Goal: Task Accomplishment & Management: Complete application form

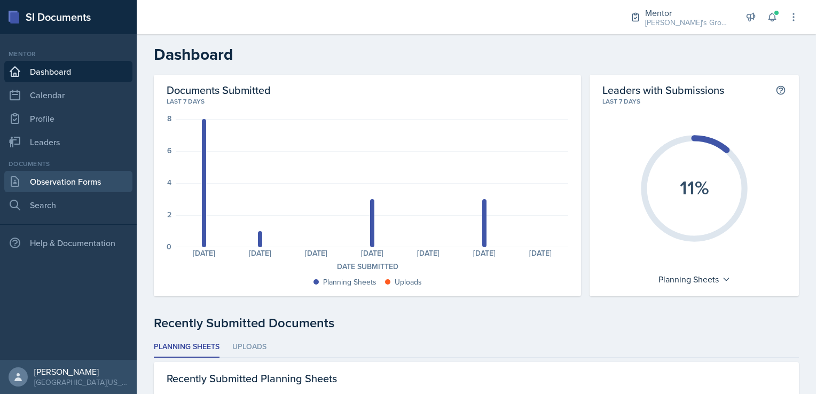
click at [64, 176] on link "Observation Forms" at bounding box center [68, 181] width 128 height 21
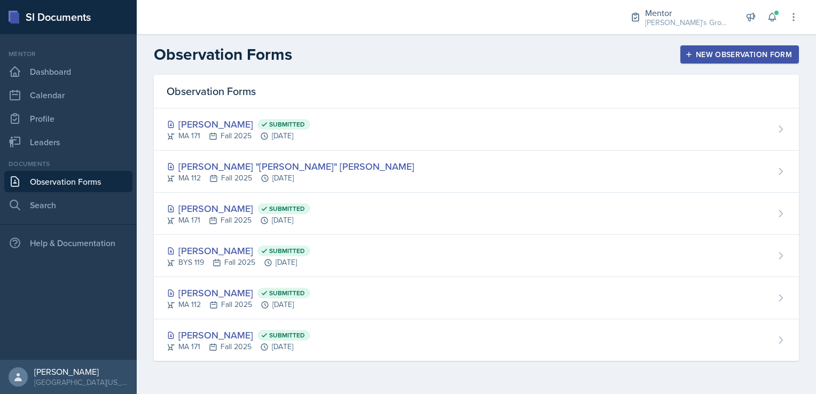
click at [724, 50] on div "New Observation Form" at bounding box center [739, 54] width 105 height 9
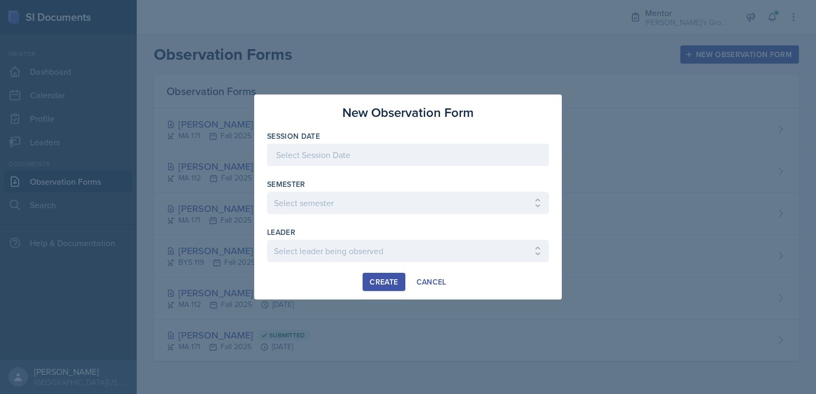
click at [474, 156] on div at bounding box center [408, 155] width 282 height 22
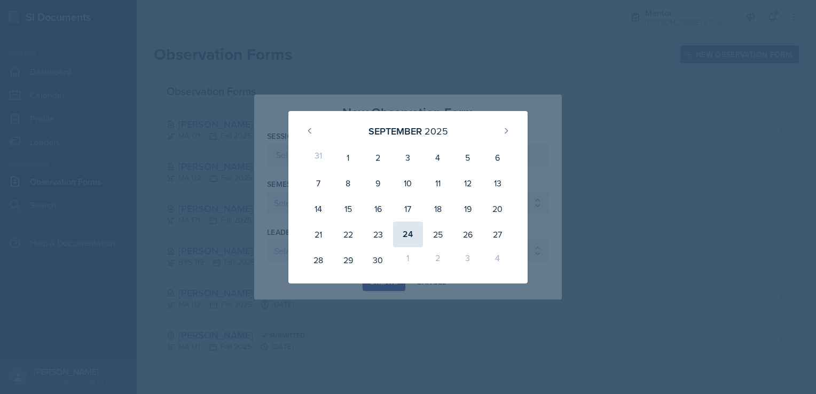
click at [401, 235] on div "24" at bounding box center [408, 235] width 30 height 26
type input "[DATE]"
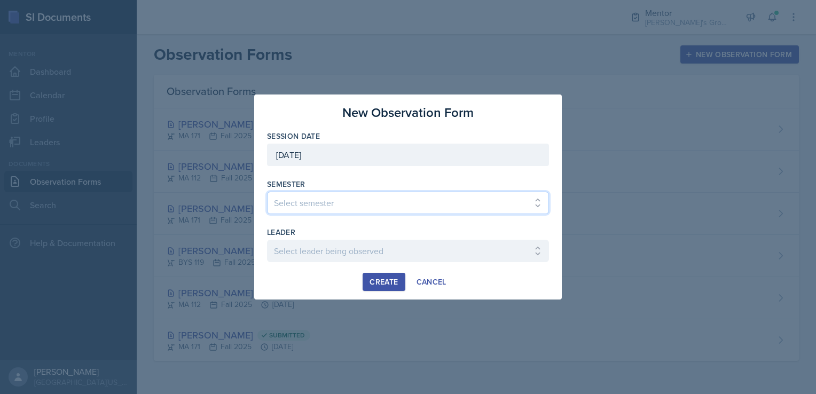
click at [349, 200] on select "Select semester All Fall 2021 Spring 2022 Fall 2022 Fall 2023 Spring 2023 Sprin…" at bounding box center [408, 203] width 282 height 22
select select "19fb88f7-c89b-4031-b5a0-458fd49807a1"
click at [267, 192] on select "Select semester All Fall 2021 Spring 2022 Fall 2022 Fall 2023 Spring 2023 Sprin…" at bounding box center [408, 203] width 282 height 22
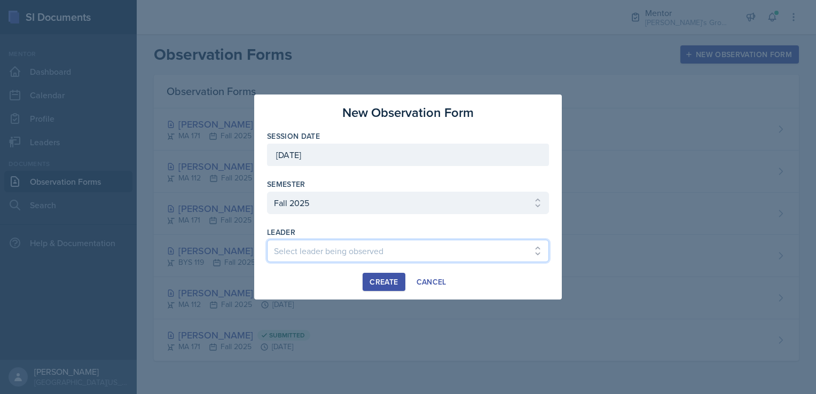
click at [311, 243] on select "Select leader being observed [PERSON_NAME] / [GEOGRAPHIC_DATA] 172 / [PERSON_NA…" at bounding box center [408, 251] width 282 height 22
select select "84da2ca5-4e1e-4139-b4d5-0ae92e2dcb79"
click at [267, 240] on select "Select leader being observed [PERSON_NAME] / [GEOGRAPHIC_DATA] 172 / [PERSON_NA…" at bounding box center [408, 251] width 282 height 22
click at [381, 274] on button "Create" at bounding box center [383, 282] width 42 height 18
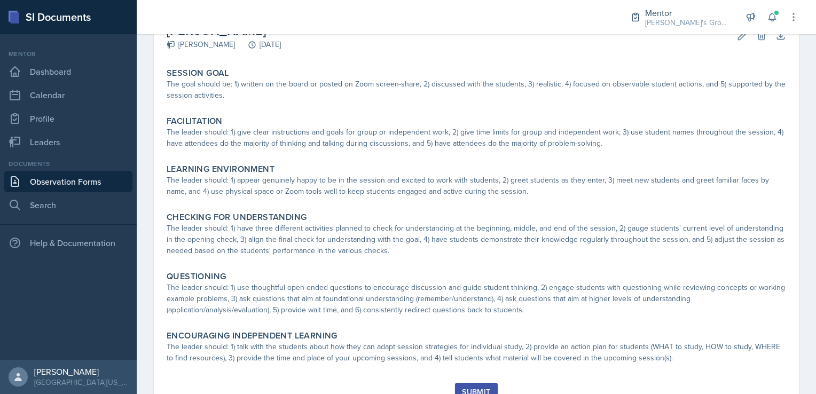
scroll to position [72, 0]
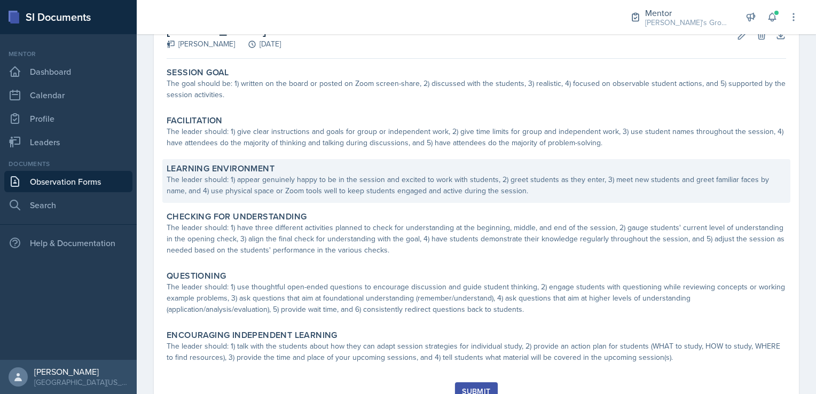
click at [437, 173] on div "Learning Environment" at bounding box center [476, 168] width 619 height 11
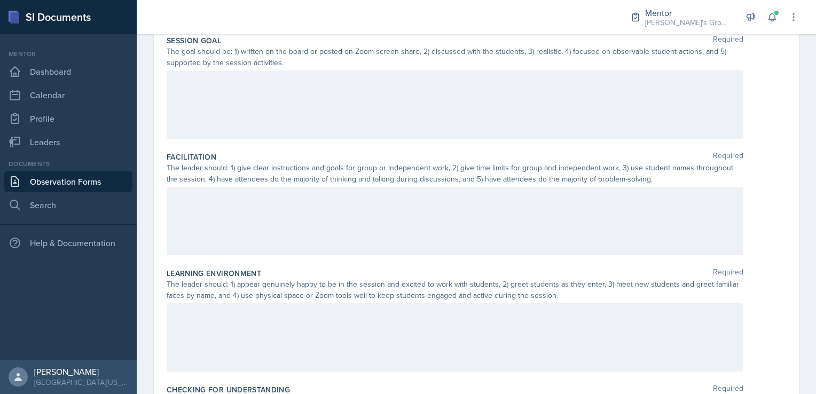
scroll to position [111, 0]
click at [275, 230] on div at bounding box center [455, 220] width 576 height 68
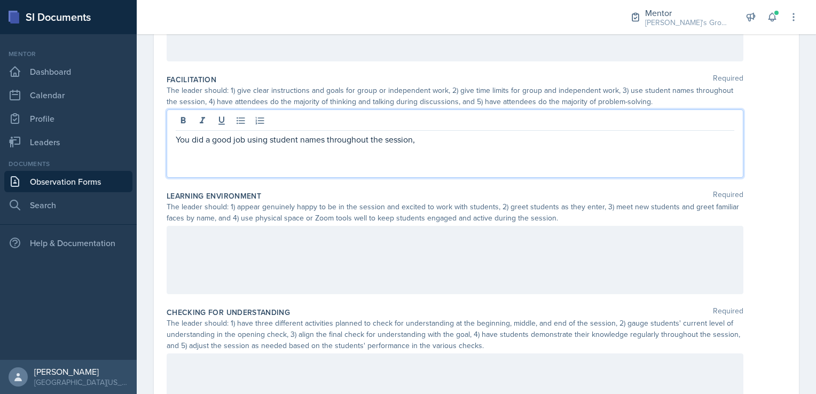
scroll to position [188, 0]
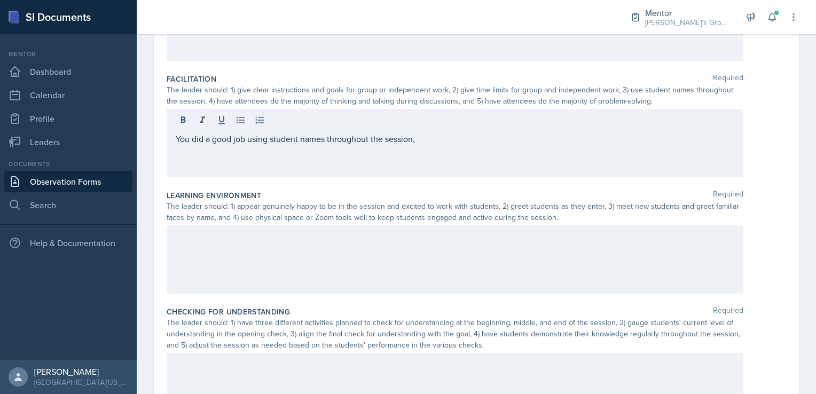
click at [297, 245] on div at bounding box center [455, 259] width 576 height 68
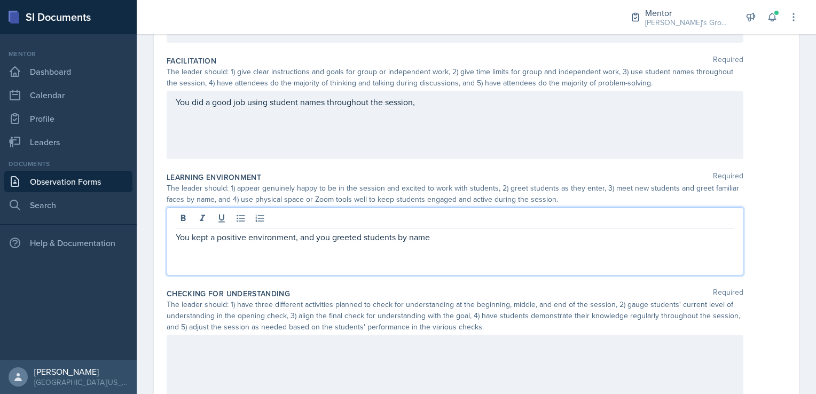
click at [395, 236] on p "You kept a positive environment, and you greeted students by name" at bounding box center [455, 237] width 558 height 13
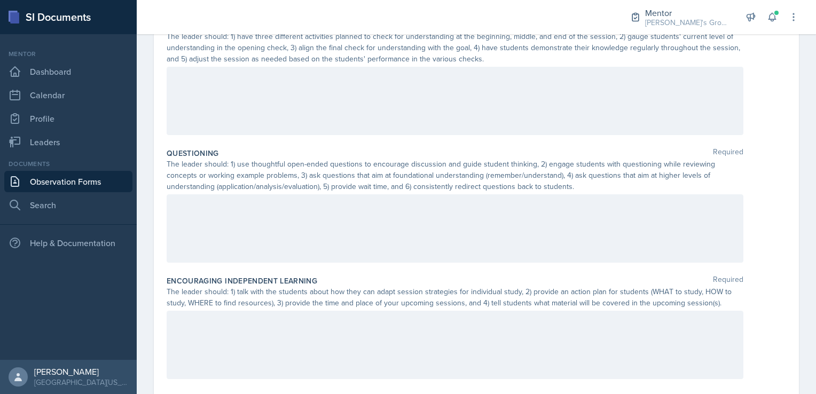
scroll to position [475, 0]
click at [342, 238] on div at bounding box center [455, 228] width 576 height 68
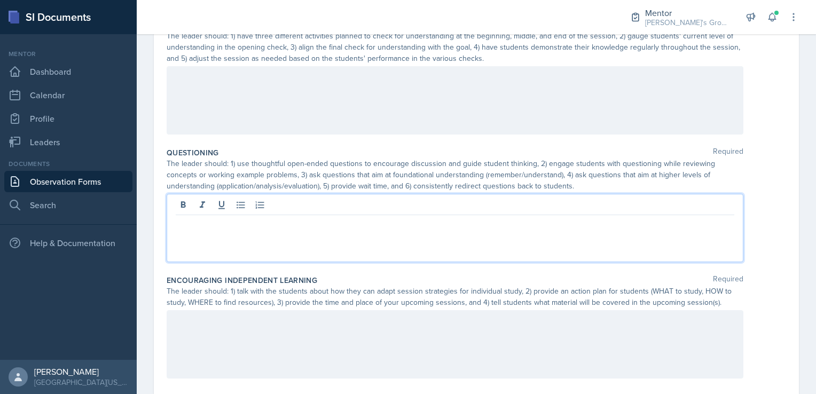
scroll to position [493, 0]
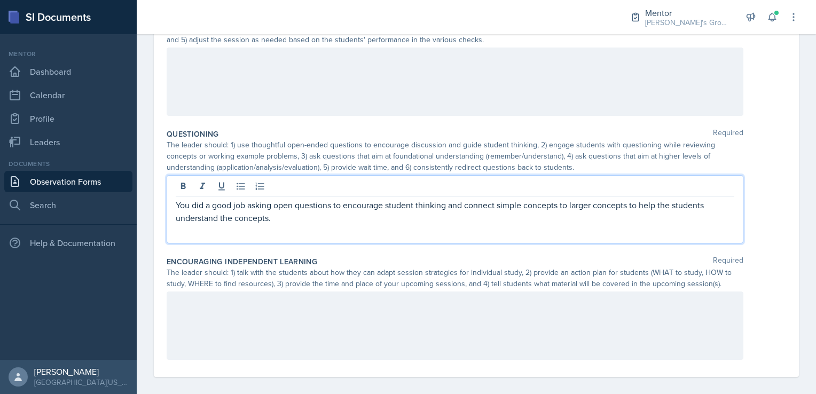
click at [294, 206] on p "You did a good job asking open questions to encourage student thinking and conn…" at bounding box center [455, 212] width 558 height 26
click at [380, 223] on div "You did a good job asking open-ended questions to encourage student thinking an…" at bounding box center [455, 209] width 576 height 68
click at [378, 217] on p "You did a good job asking open-ended questions to encourage student thinking an…" at bounding box center [455, 212] width 558 height 26
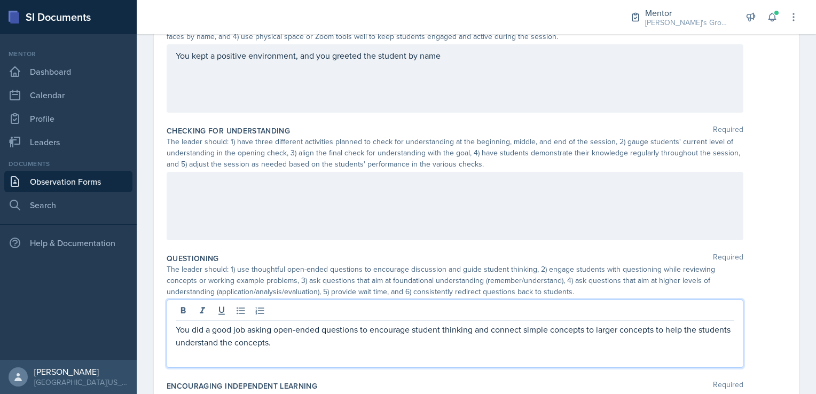
scroll to position [501, 0]
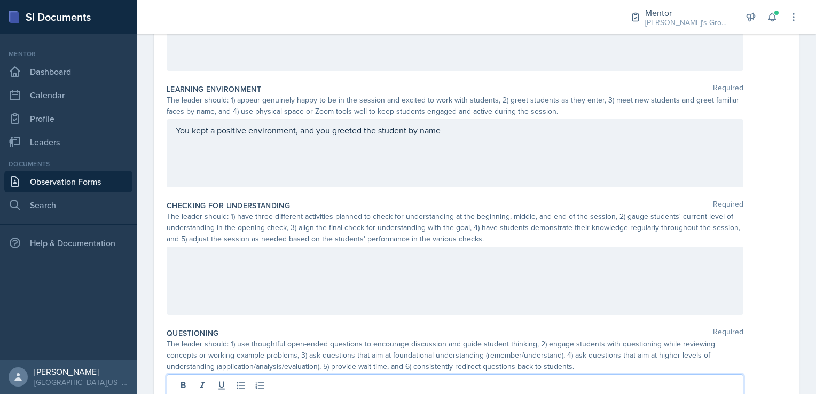
click at [338, 266] on div at bounding box center [455, 281] width 576 height 68
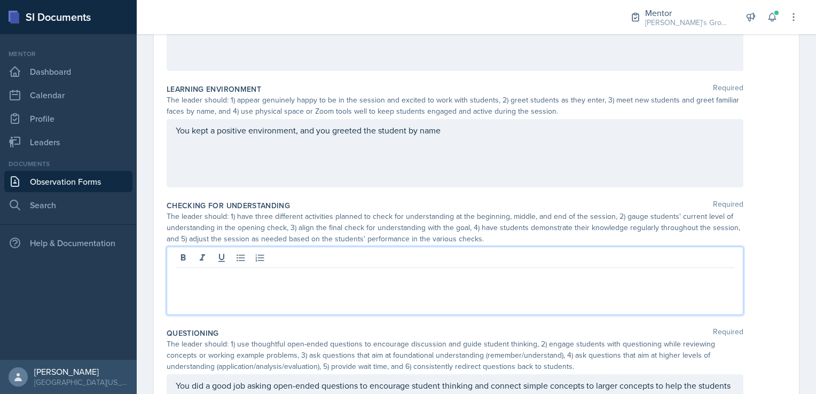
scroll to position [312, 0]
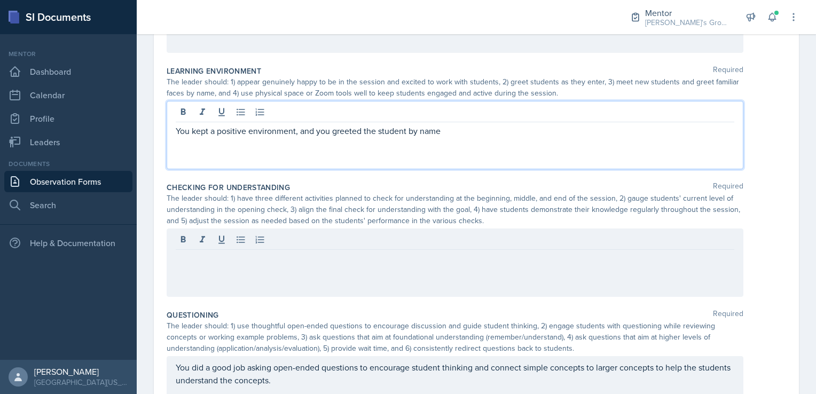
click at [456, 107] on div "You kept a positive environment, and you greeted the student by name" at bounding box center [455, 135] width 576 height 68
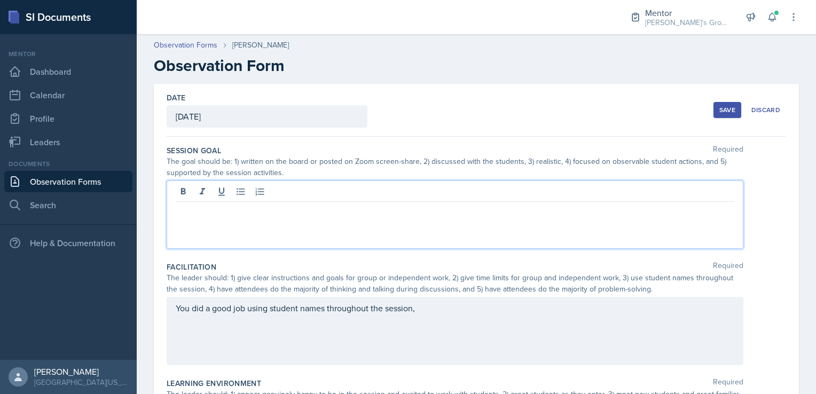
click at [296, 186] on div at bounding box center [455, 214] width 576 height 68
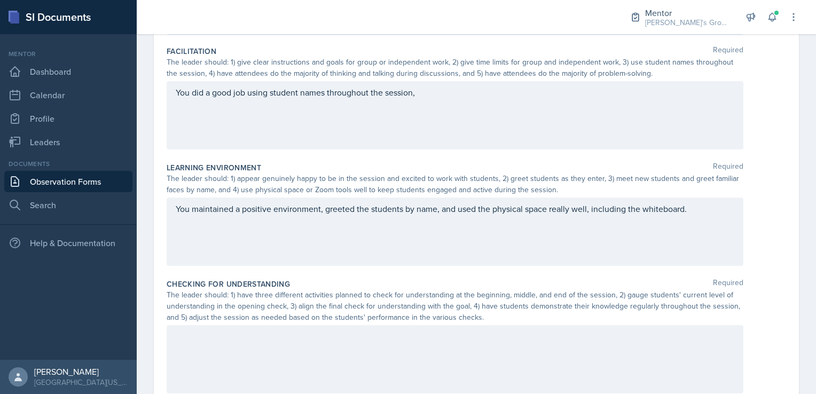
scroll to position [455, 0]
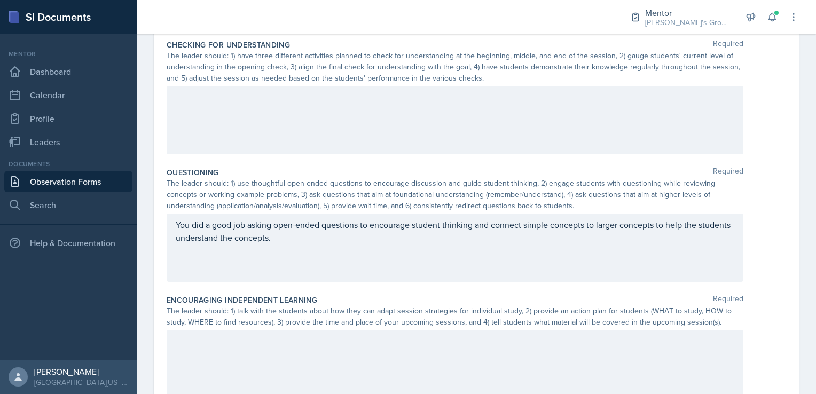
click at [492, 123] on div at bounding box center [455, 120] width 576 height 68
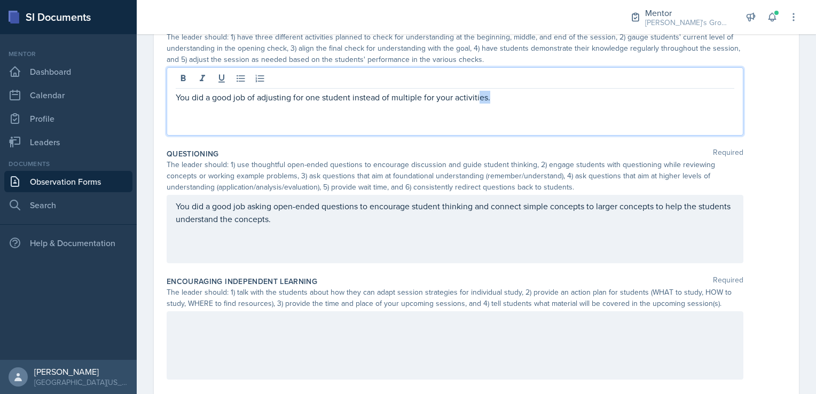
drag, startPoint x: 491, startPoint y: 97, endPoint x: 483, endPoint y: 93, distance: 8.4
click at [483, 93] on p "You did a good job of adjusting for one student instead of multiple for your ac…" at bounding box center [455, 97] width 558 height 13
click at [454, 99] on p "You did a good job of adjusting for one student instead of multiple for your ac…" at bounding box center [455, 97] width 558 height 13
click at [653, 116] on div "You did a good job of adjusting for one student instead of multiple for your op…" at bounding box center [455, 101] width 576 height 68
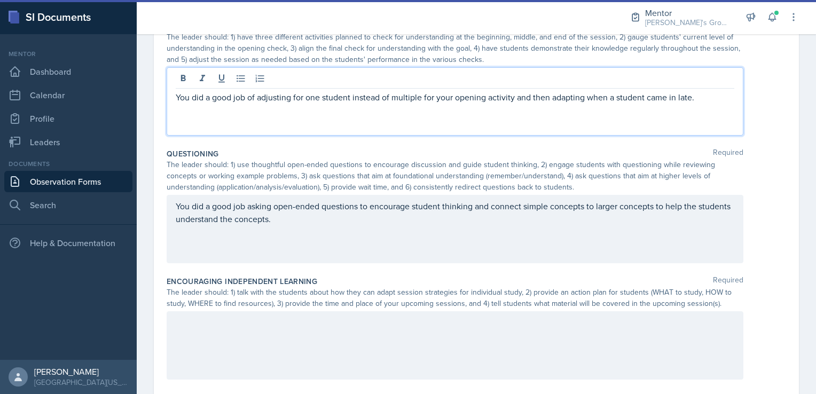
scroll to position [501, 0]
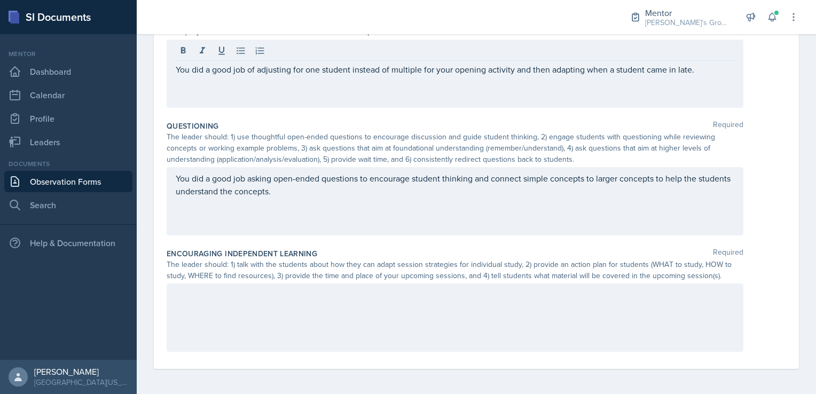
click at [408, 202] on div "You did a good job asking open-ended questions to encourage student thinking an…" at bounding box center [455, 201] width 576 height 68
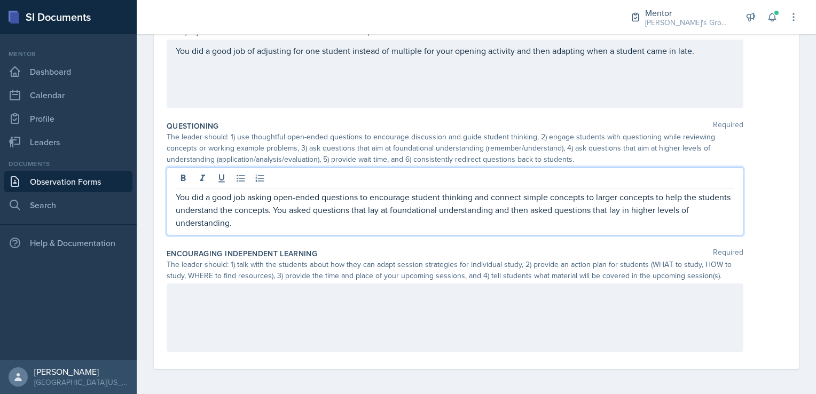
click at [246, 223] on p "You did a good job asking open-ended questions to encourage student thinking an…" at bounding box center [455, 210] width 558 height 38
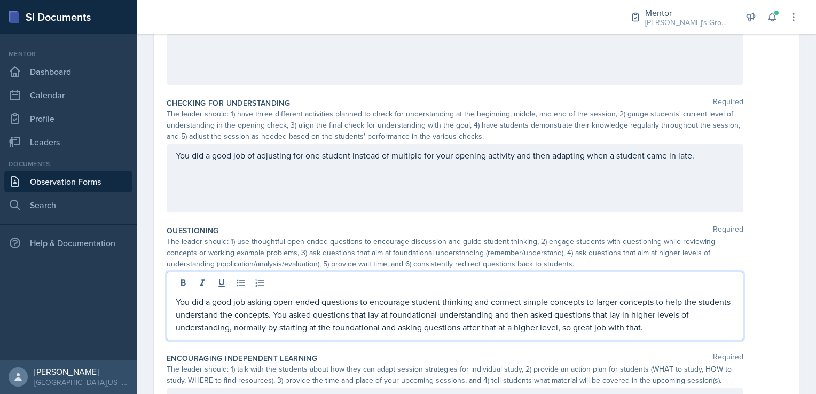
scroll to position [415, 0]
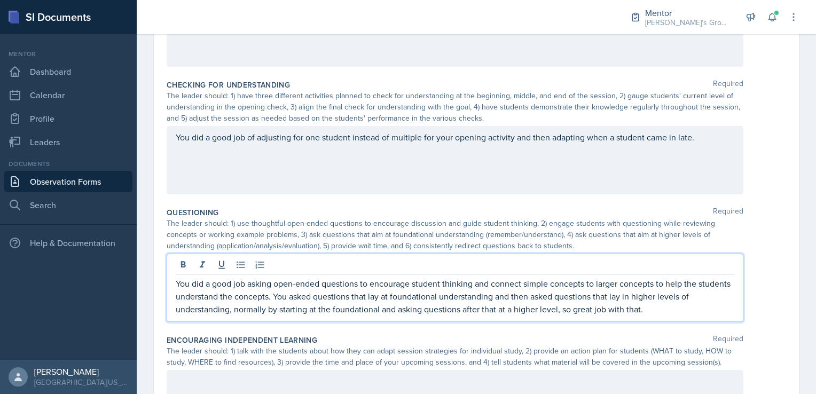
click at [716, 144] on p "You did a good job of adjusting for one student instead of multiple for your op…" at bounding box center [455, 137] width 558 height 13
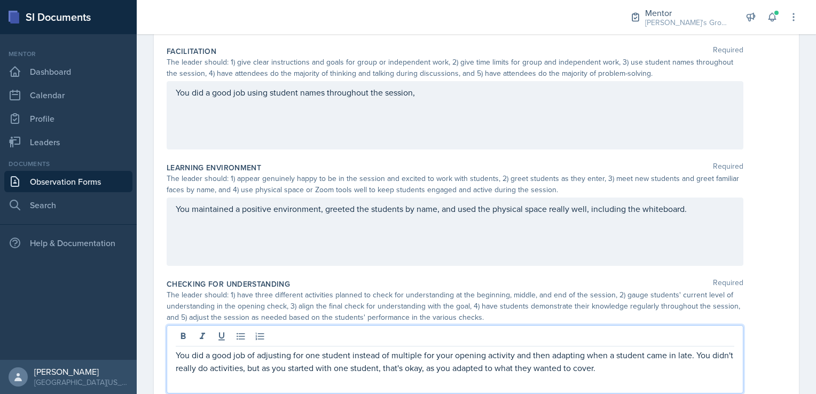
scroll to position [234, 0]
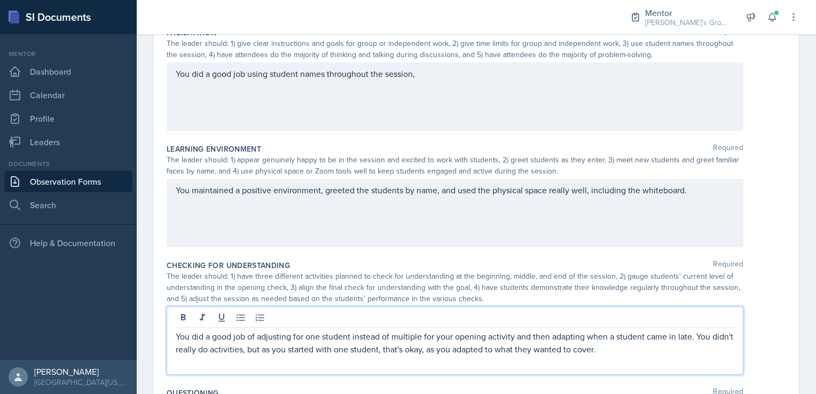
click at [718, 196] on p "You maintained a positive environment, greeted the students by name, and used t…" at bounding box center [455, 190] width 558 height 13
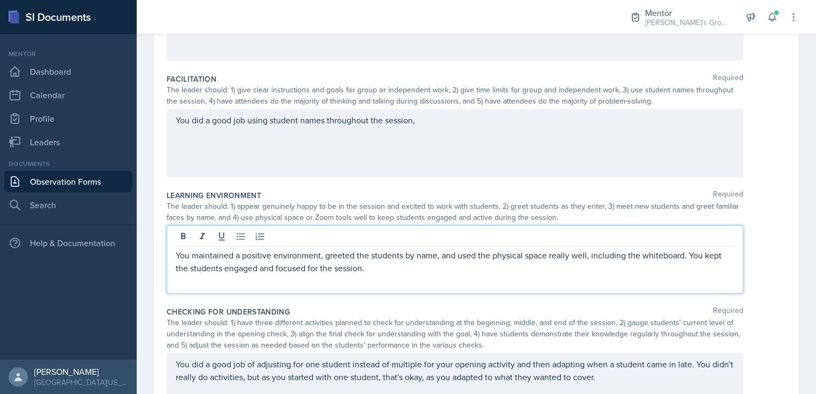
scroll to position [186, 0]
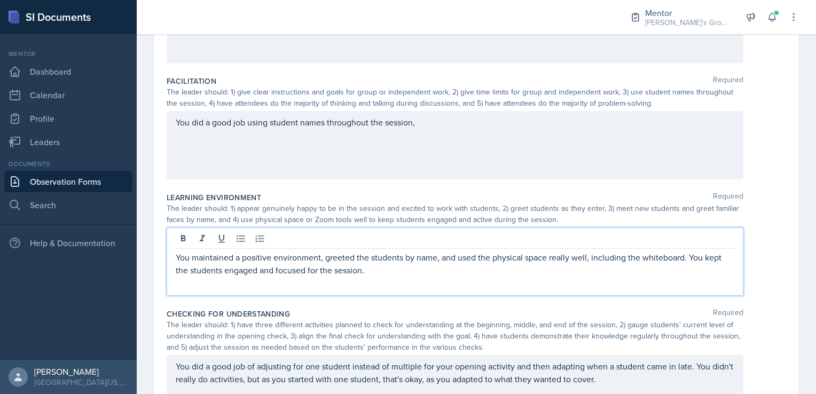
click at [551, 128] on div "You did a good job using student names throughout the session," at bounding box center [455, 145] width 576 height 68
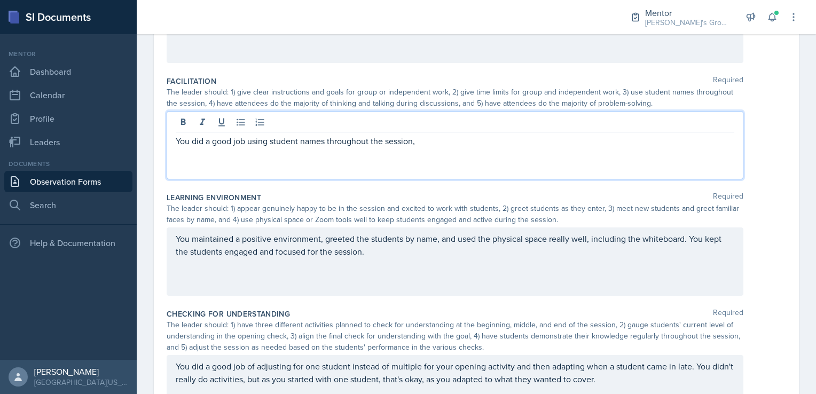
scroll to position [204, 0]
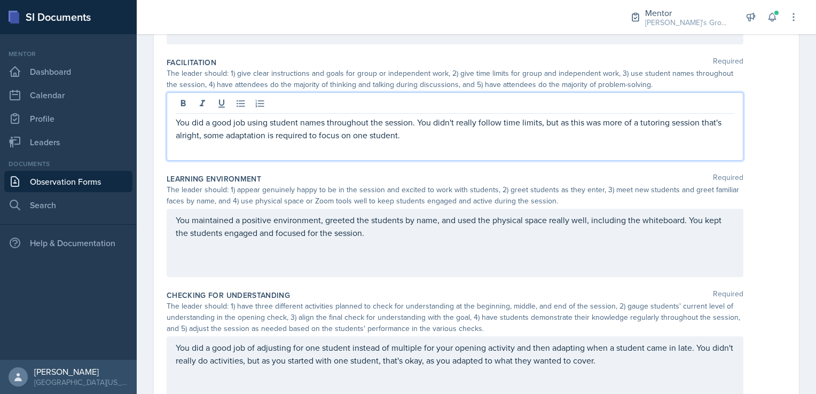
click at [443, 135] on p "You did a good job using student names throughout the session. You didn't reall…" at bounding box center [455, 129] width 558 height 26
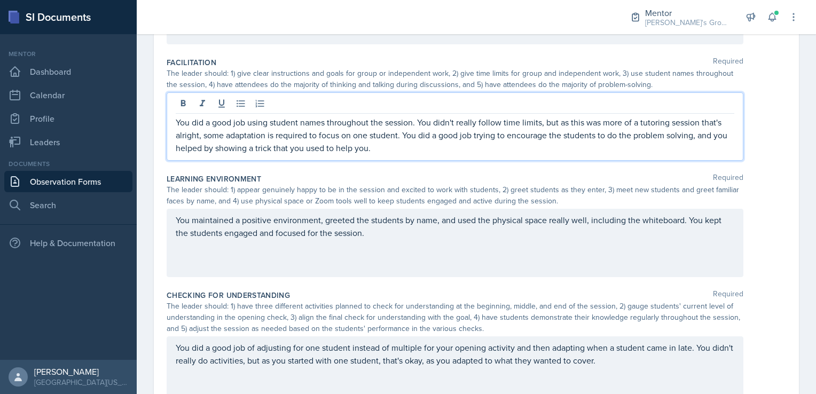
click at [177, 149] on p "You did a good job using student names throughout the session. You didn't reall…" at bounding box center [455, 135] width 558 height 38
click at [219, 148] on p "You did a good job using student names throughout the session. You didn't reall…" at bounding box center [455, 135] width 558 height 38
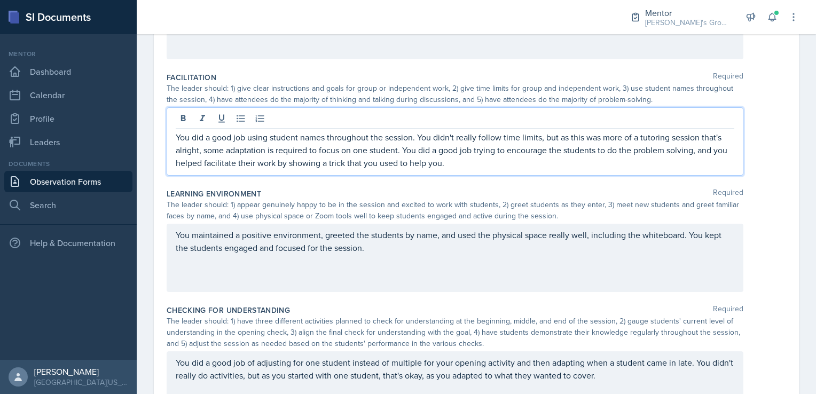
scroll to position [190, 0]
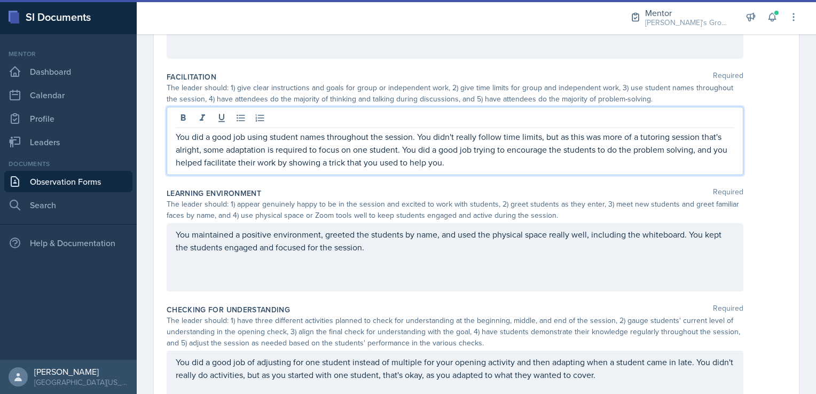
click at [468, 163] on p "You did a good job using student names throughout the session. You didn't reall…" at bounding box center [455, 149] width 558 height 38
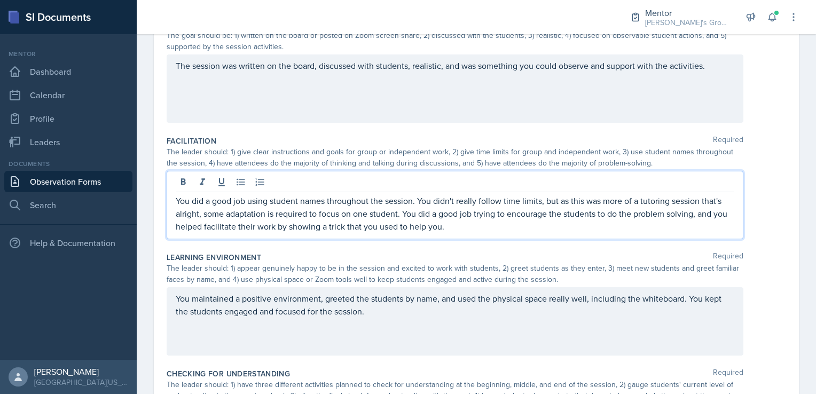
scroll to position [127, 0]
drag, startPoint x: 457, startPoint y: 212, endPoint x: 438, endPoint y: 213, distance: 18.7
click at [438, 213] on p "You did a good job using student names throughout the session. You didn't reall…" at bounding box center [455, 213] width 558 height 38
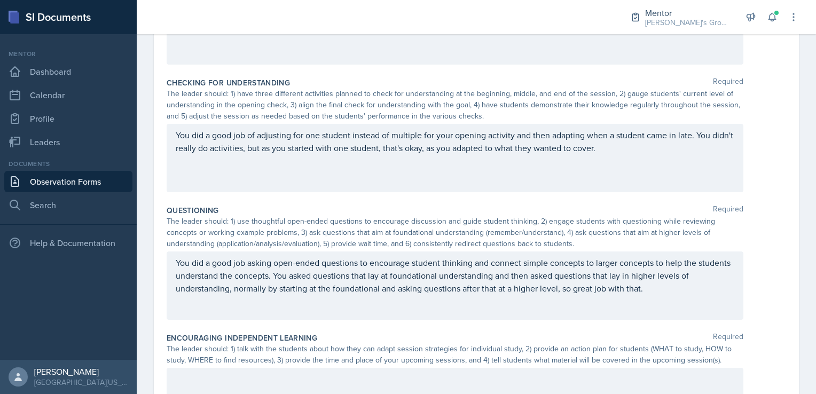
scroll to position [436, 0]
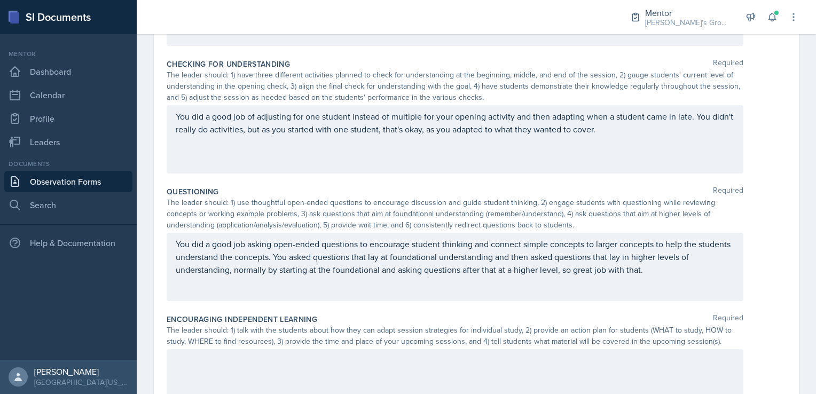
click at [648, 136] on p "You did a good job of adjusting for one student instead of multiple for your op…" at bounding box center [455, 123] width 558 height 26
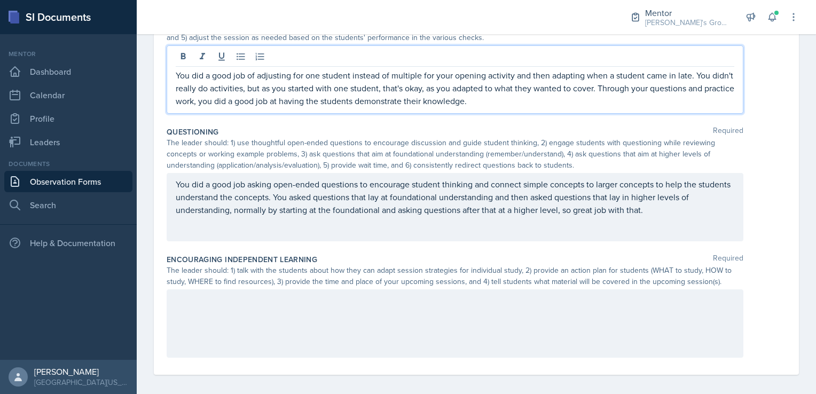
scroll to position [489, 0]
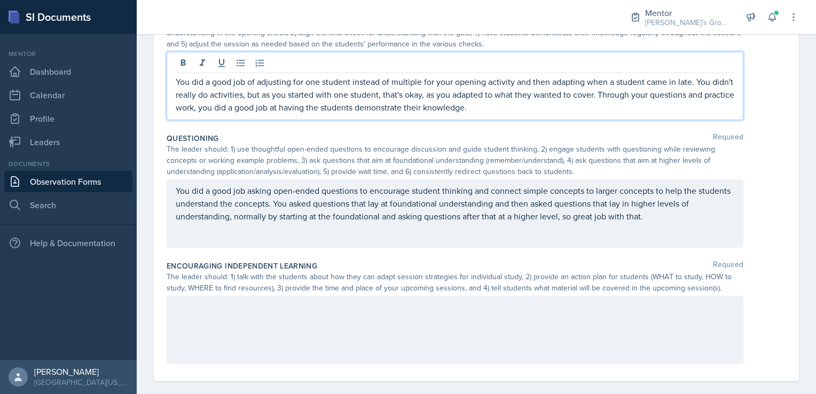
click at [676, 228] on div "You did a good job asking open-ended questions to encourage student thinking an…" at bounding box center [455, 213] width 576 height 68
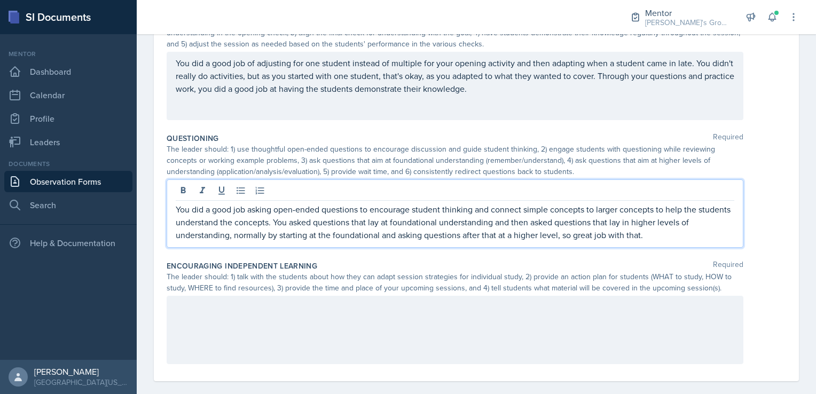
scroll to position [501, 0]
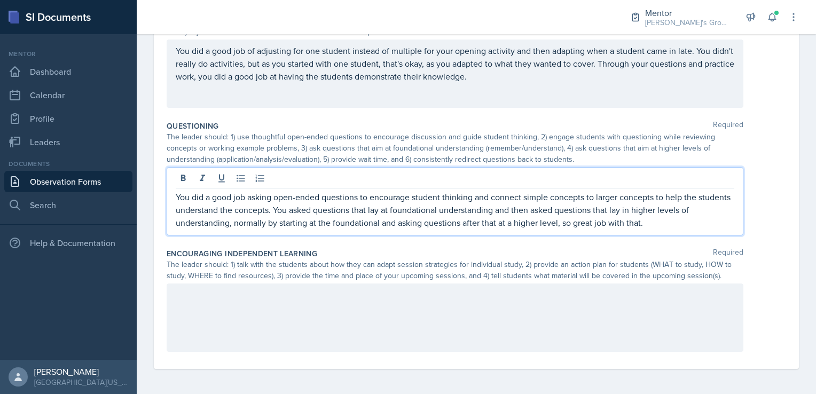
click at [675, 228] on p "You did a good job asking open-ended questions to encourage student thinking an…" at bounding box center [455, 210] width 558 height 38
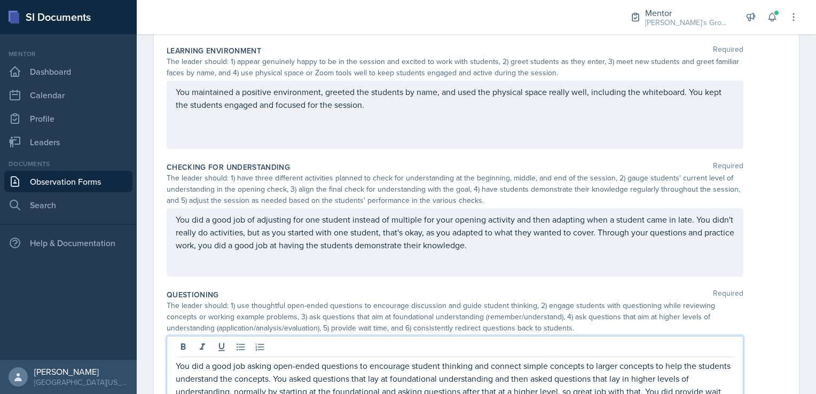
scroll to position [330, 0]
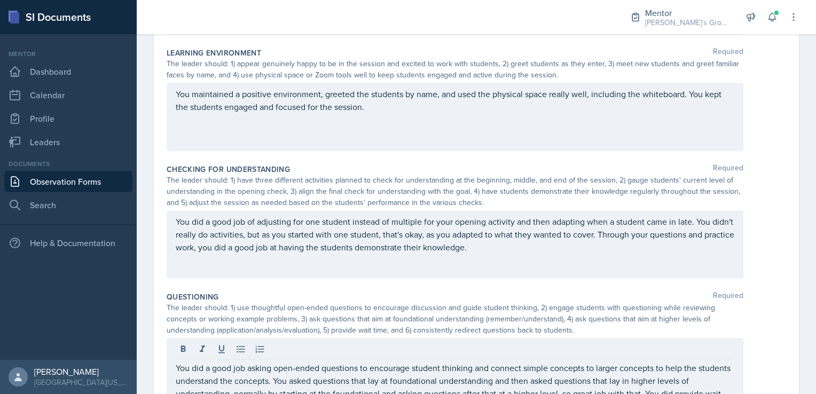
click at [389, 122] on div "You maintained a positive environment, greeted the students by name, and used t…" at bounding box center [455, 117] width 576 height 68
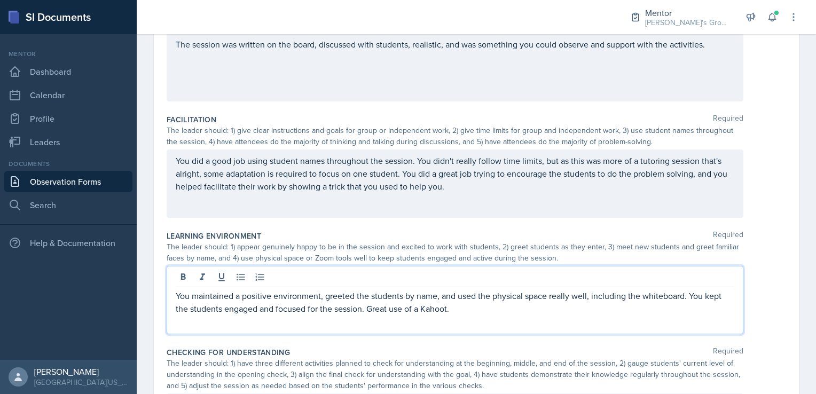
scroll to position [149, 0]
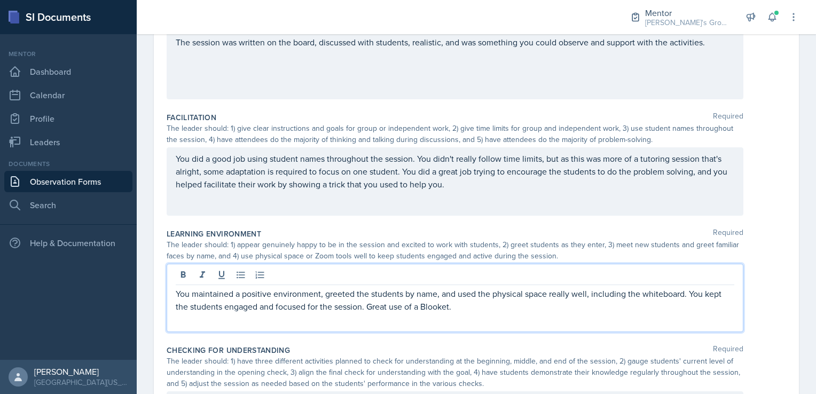
click at [484, 328] on div "You maintained a positive environment, greeted the students by name, and used t…" at bounding box center [455, 298] width 576 height 68
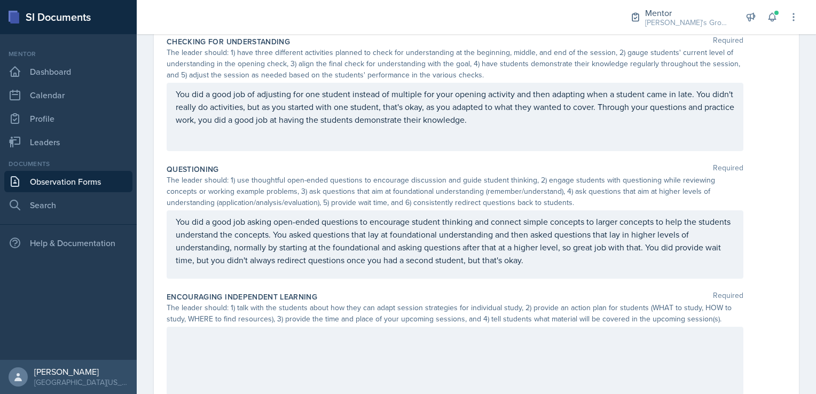
scroll to position [459, 0]
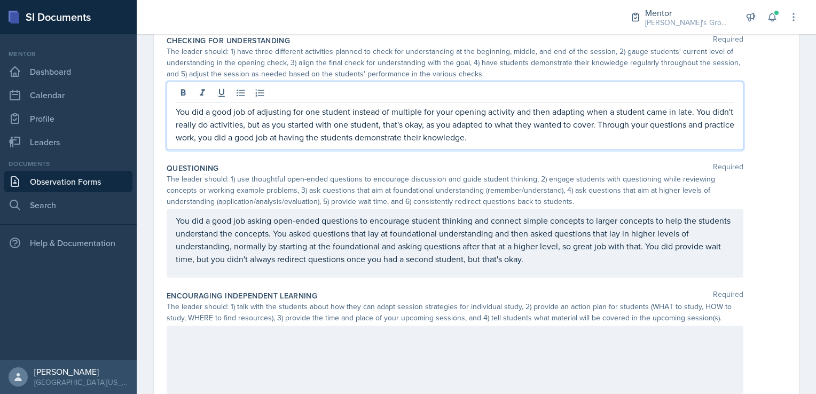
click at [613, 105] on p "You did a good job of adjusting for one student instead of multiple for your op…" at bounding box center [455, 124] width 558 height 38
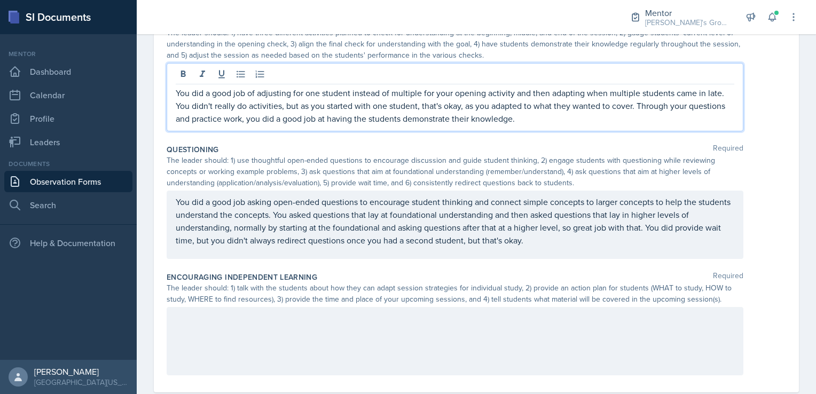
click at [719, 93] on p "You did a good job of adjusting for one student instead of multiple for your op…" at bounding box center [455, 105] width 558 height 38
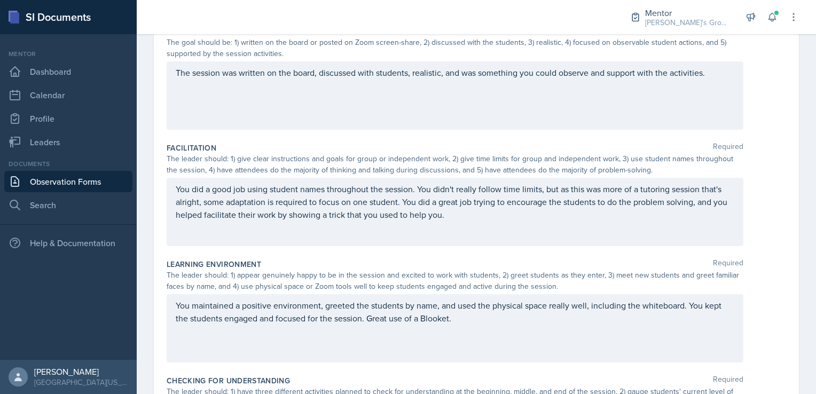
scroll to position [501, 0]
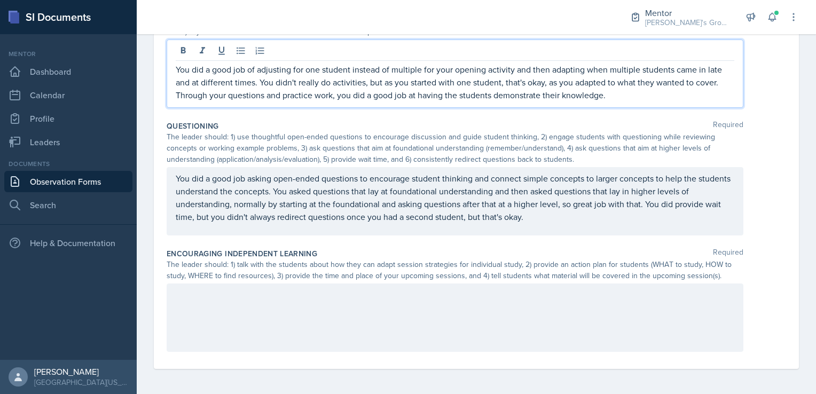
click at [325, 332] on div at bounding box center [455, 317] width 576 height 68
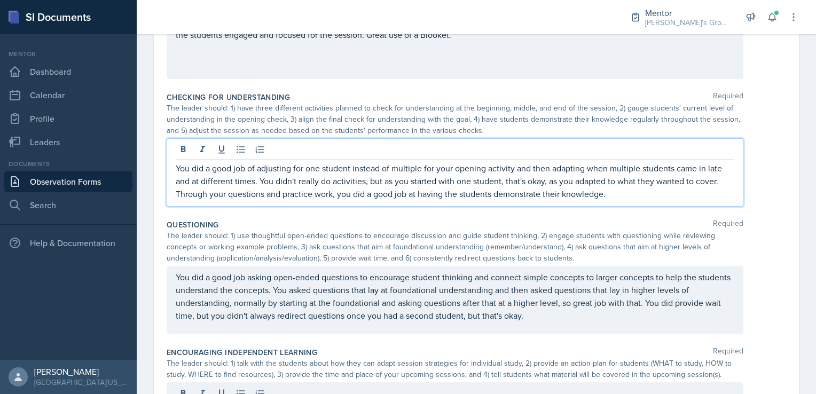
scroll to position [421, 0]
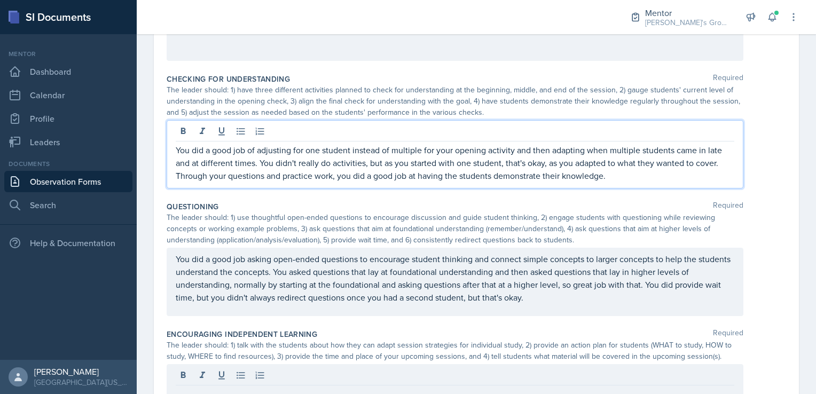
click at [622, 175] on p "You did a good job of adjusting for one student instead of multiple for your op…" at bounding box center [455, 163] width 558 height 38
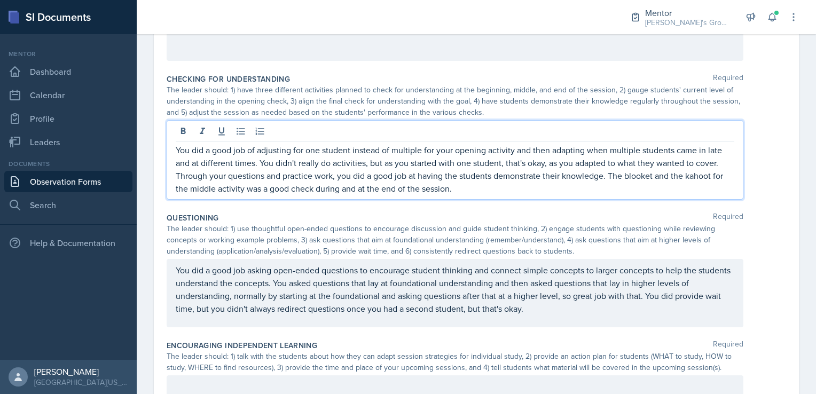
click at [461, 189] on p "You did a good job of adjusting for one student instead of multiple for your op…" at bounding box center [455, 169] width 558 height 51
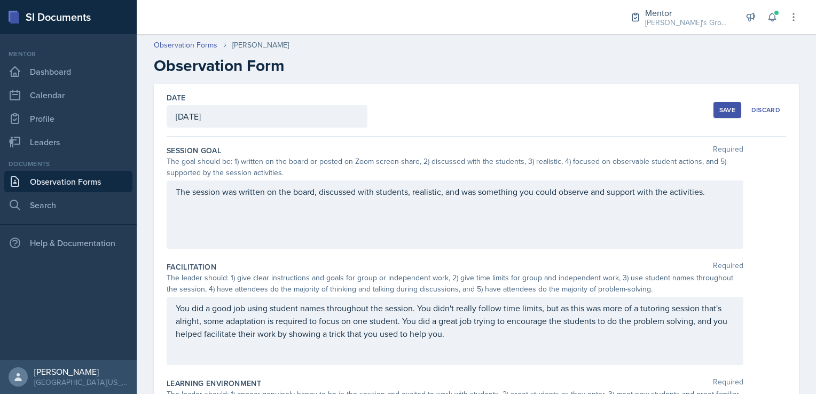
click at [713, 114] on button "Save" at bounding box center [727, 110] width 28 height 16
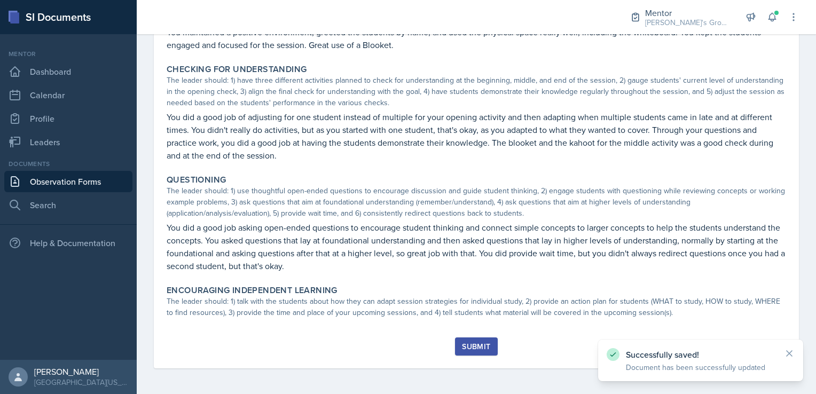
scroll to position [296, 0]
